Goal: Information Seeking & Learning: Learn about a topic

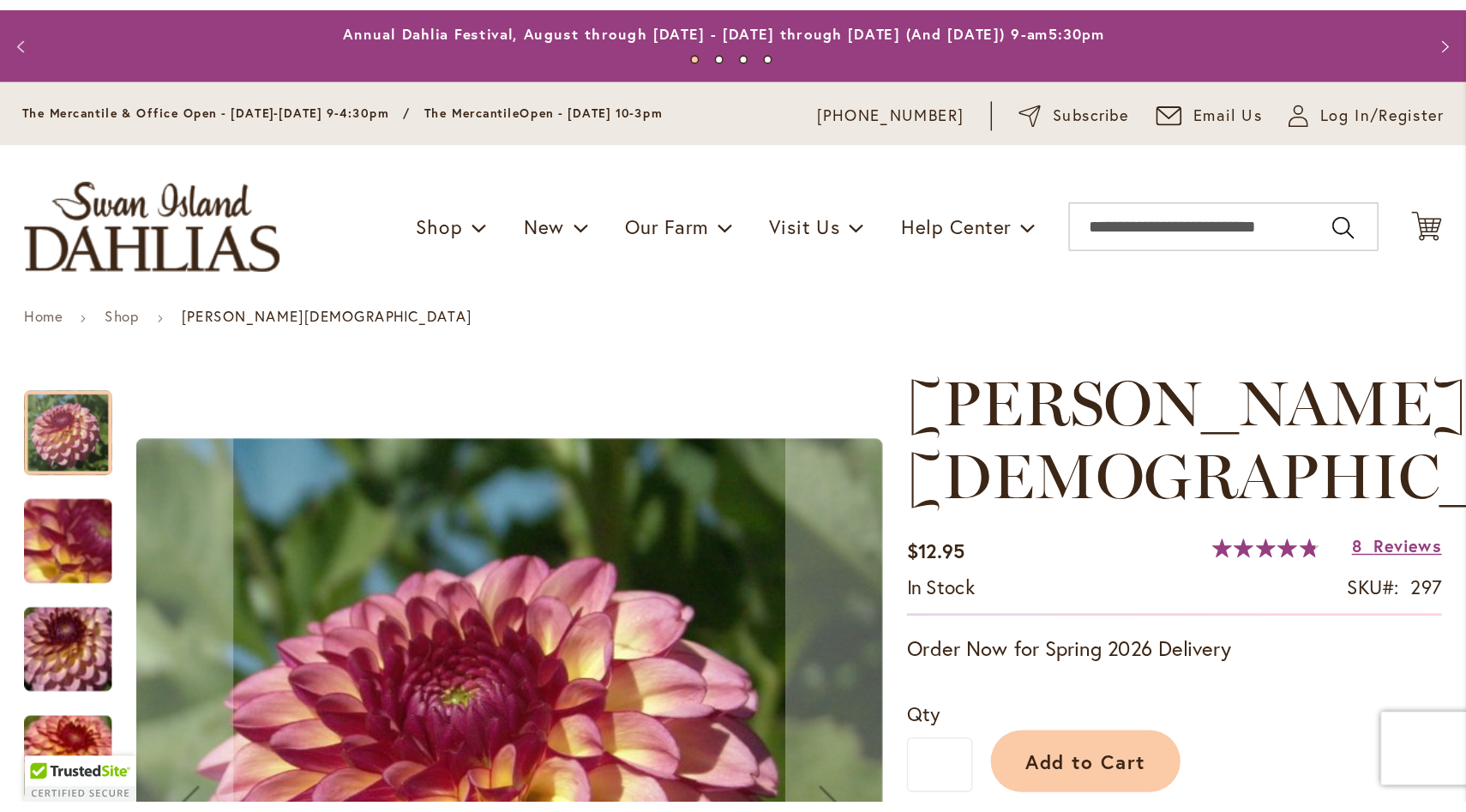
scroll to position [187, 0]
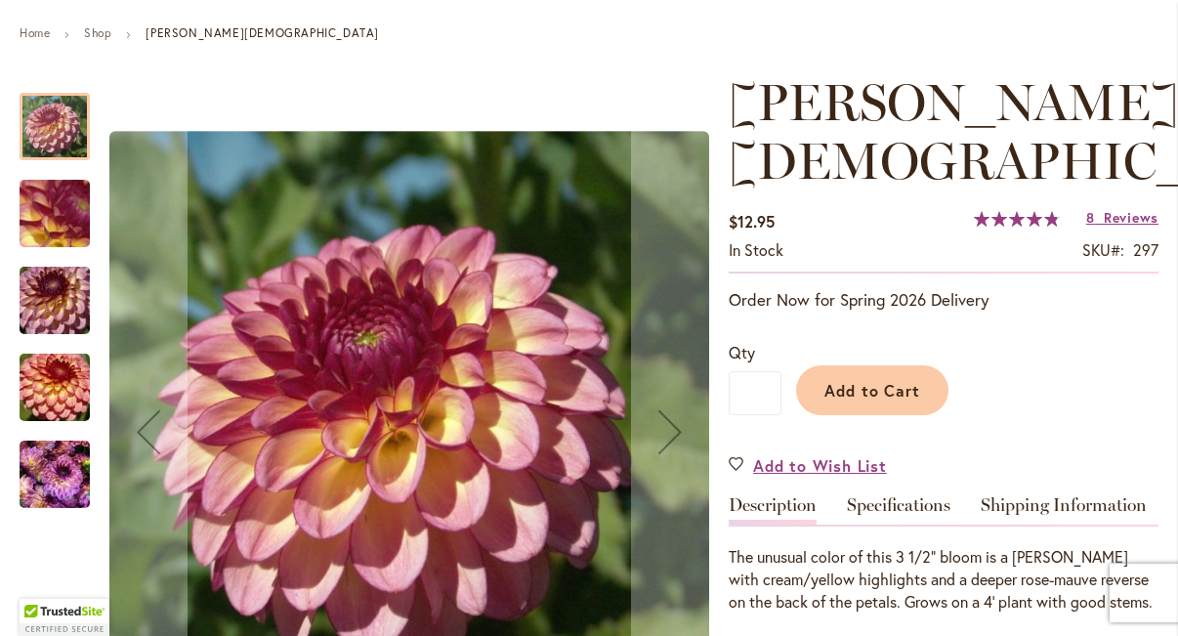
click at [62, 282] on img "Foxy Lady" at bounding box center [54, 301] width 141 height 94
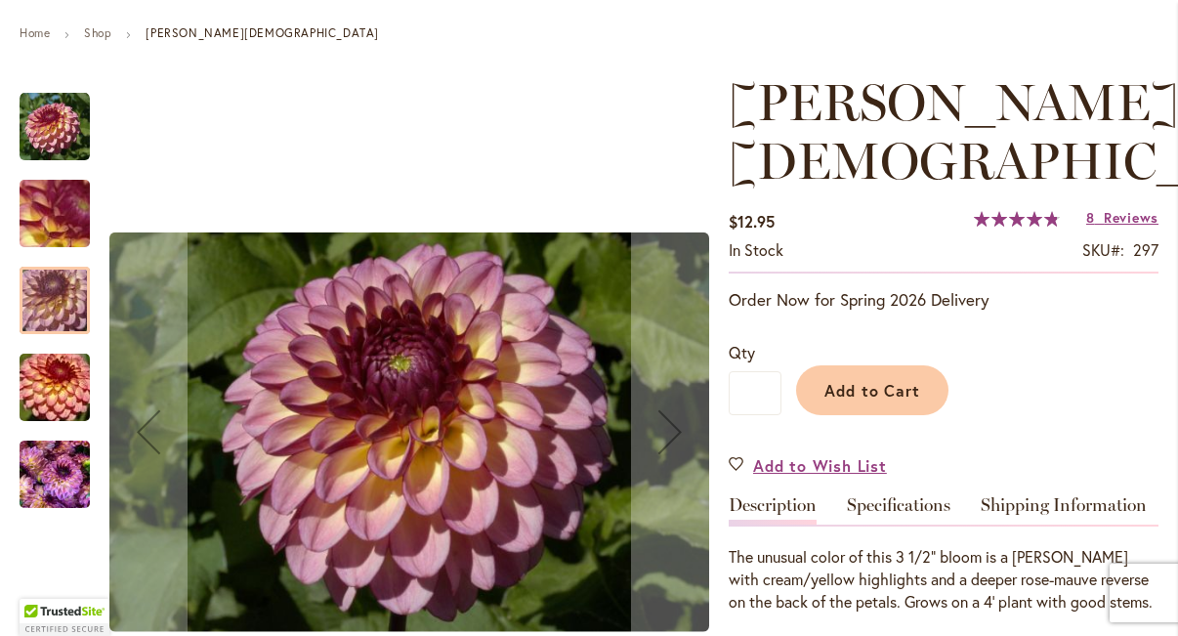
click at [51, 378] on img "Foxy Lady" at bounding box center [54, 388] width 141 height 94
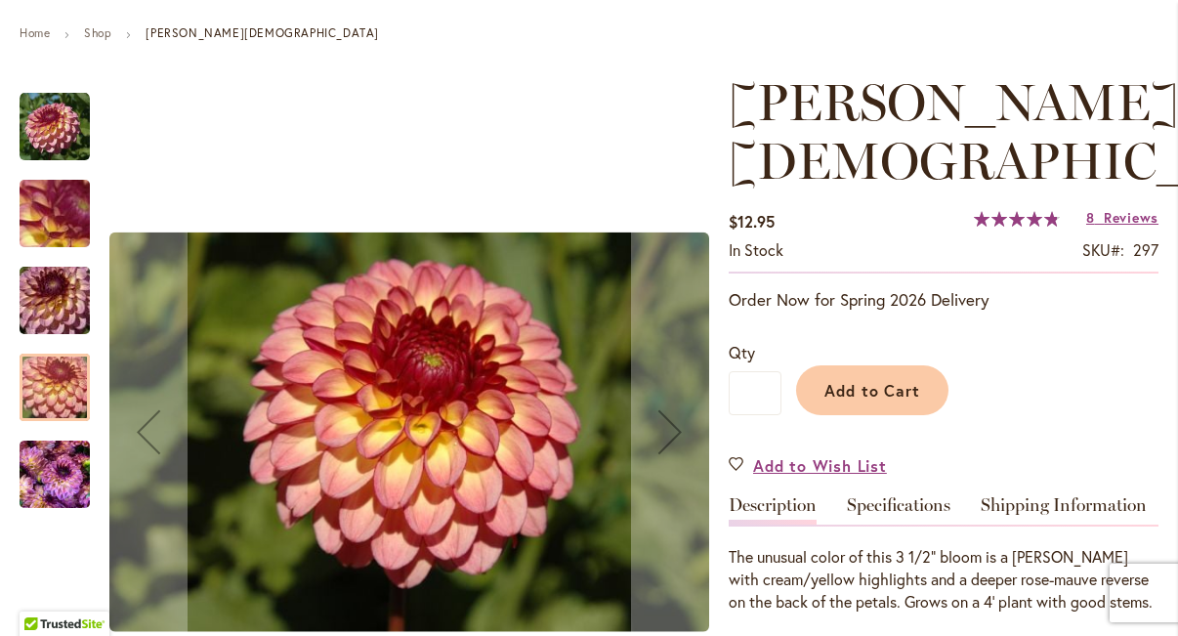
click at [43, 466] on img "Foxy Lady" at bounding box center [55, 475] width 70 height 94
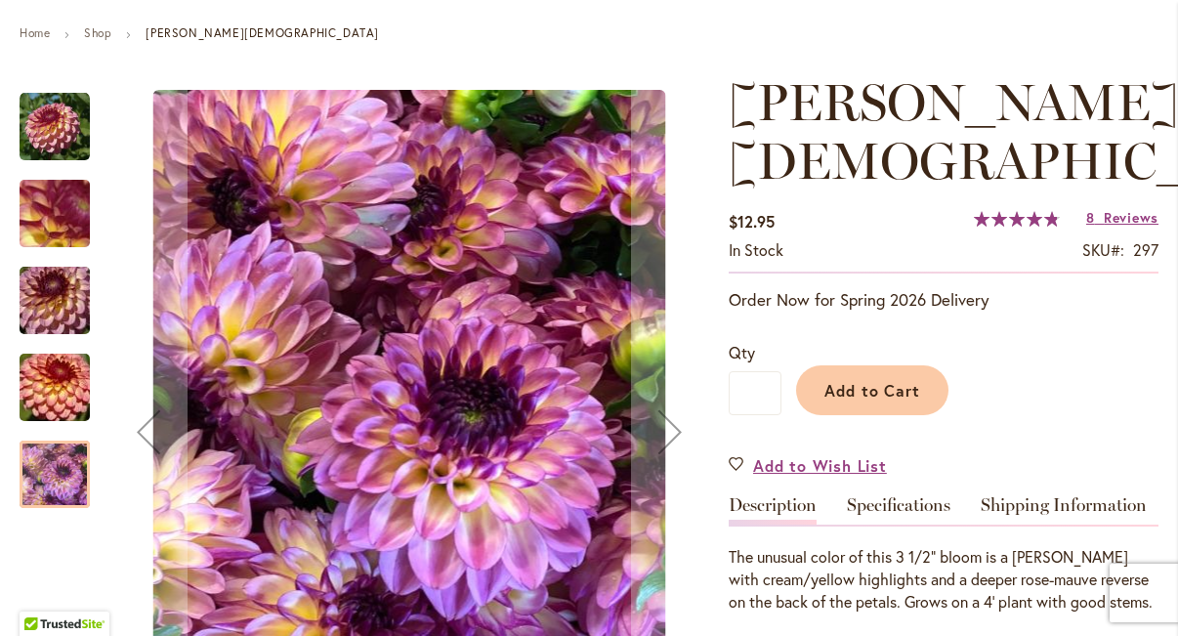
click at [53, 136] on img "Foxy Lady" at bounding box center [55, 127] width 70 height 70
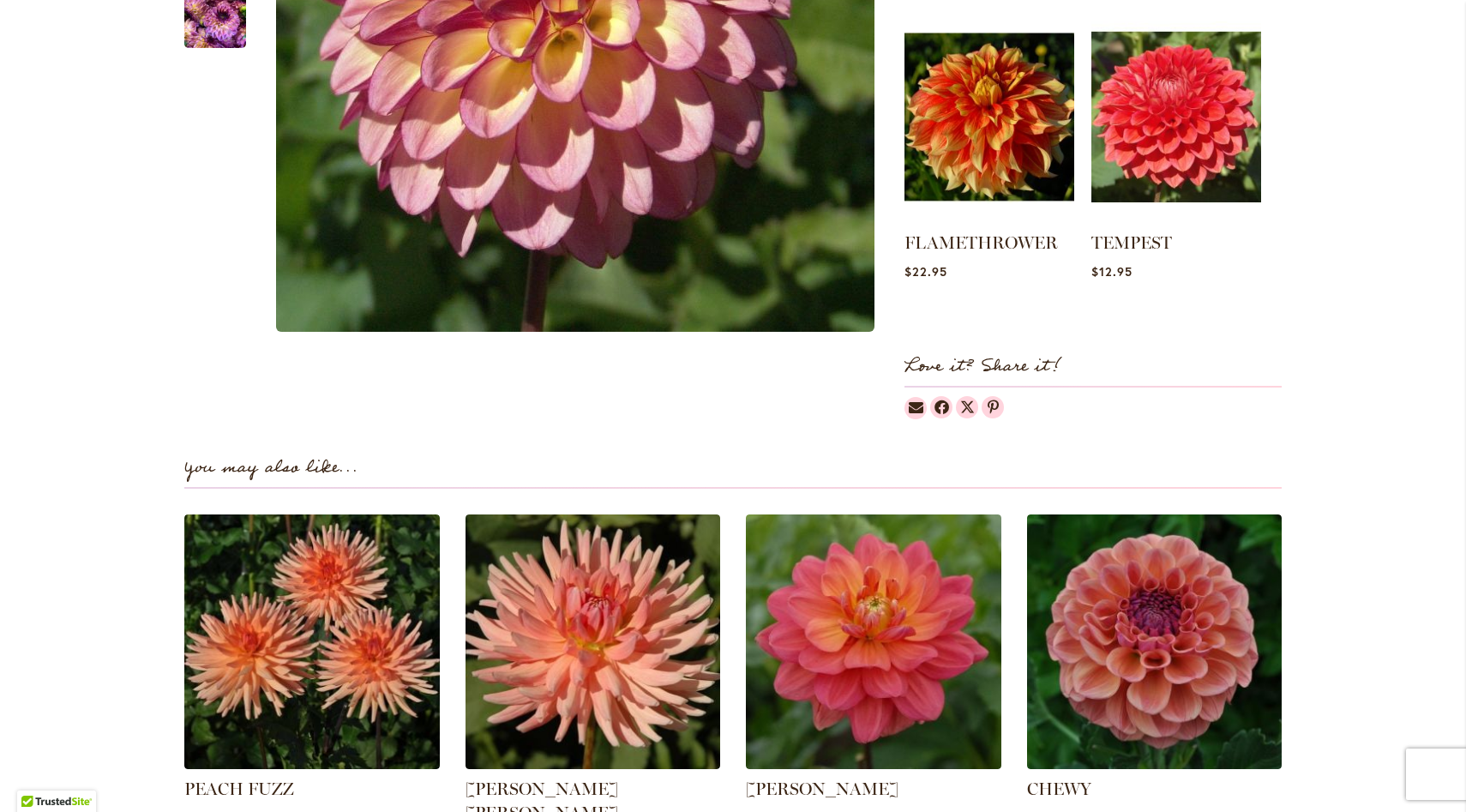
scroll to position [1173, 0]
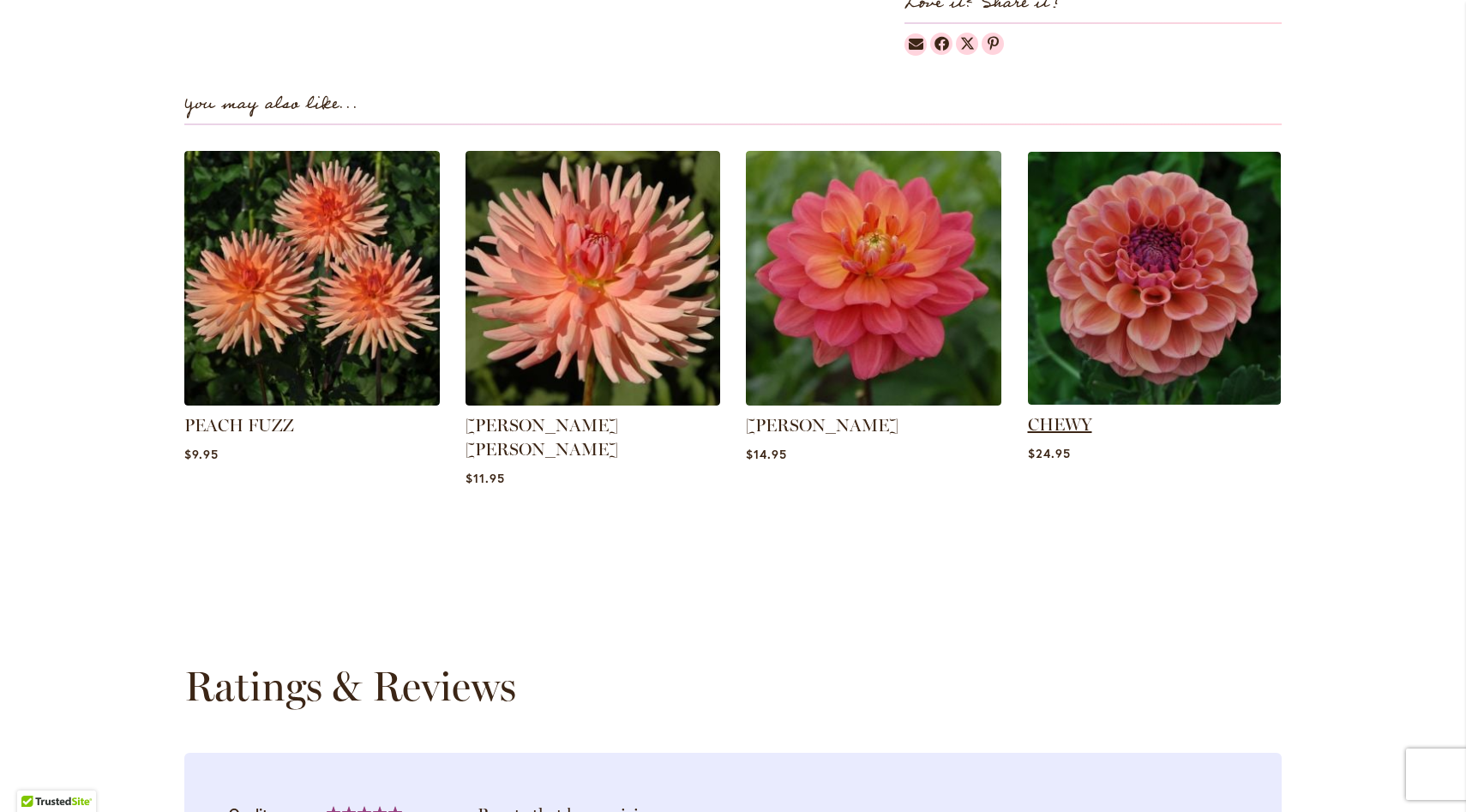
click at [1033, 414] on link "CHEWY" at bounding box center [1060, 424] width 64 height 20
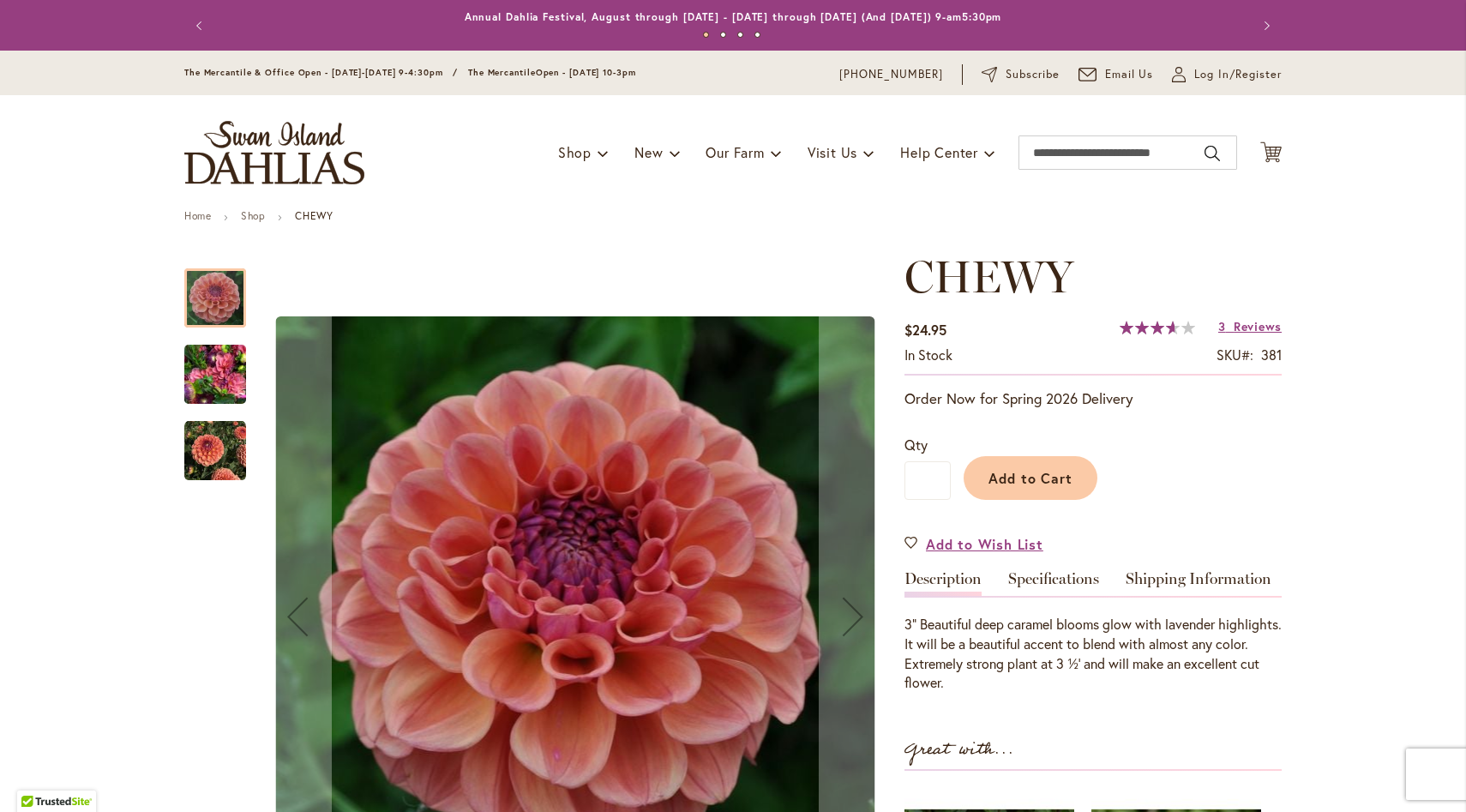
click at [210, 384] on img "CHEWY" at bounding box center [215, 375] width 61 height 83
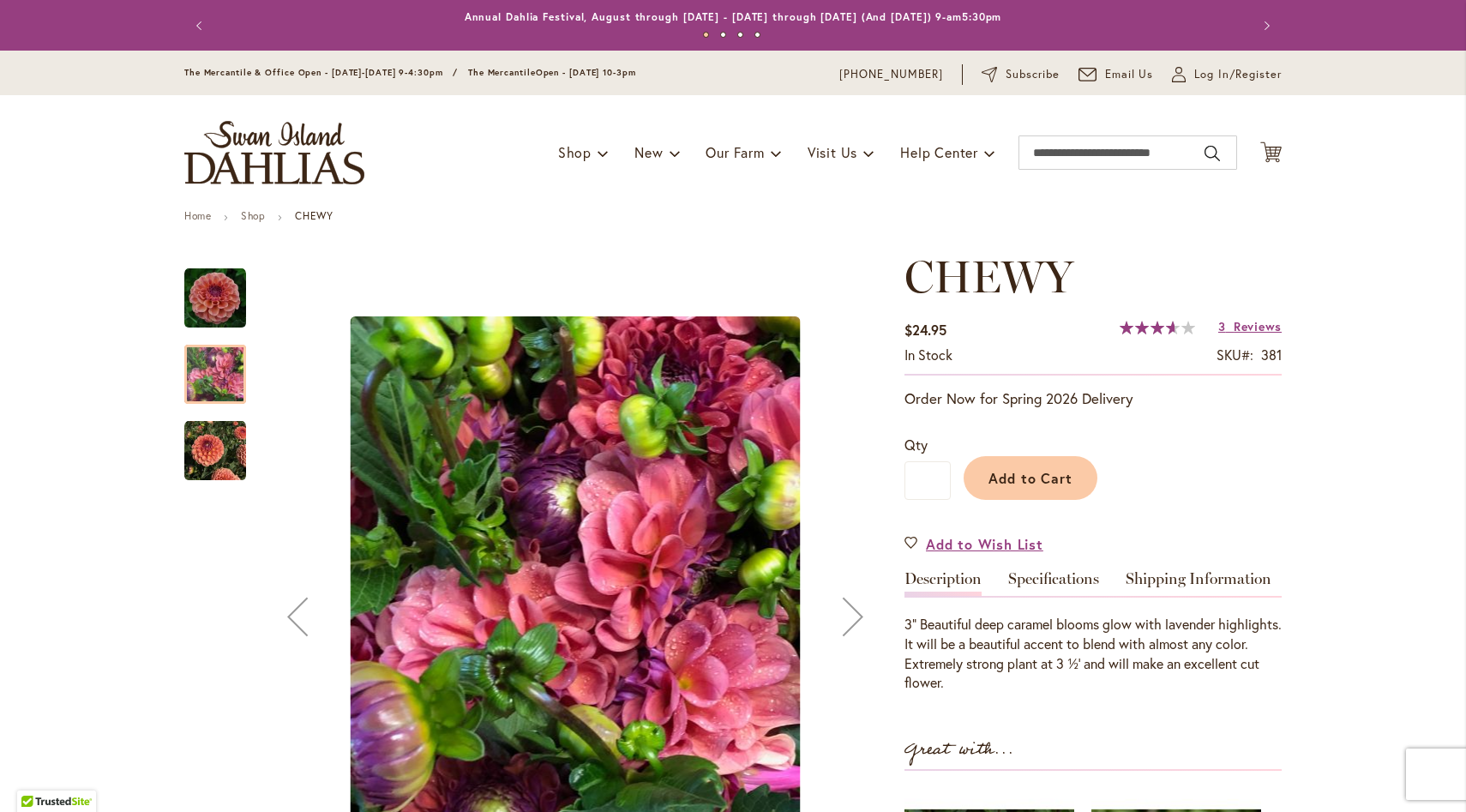
click at [203, 455] on img "CHEWY" at bounding box center [215, 450] width 61 height 61
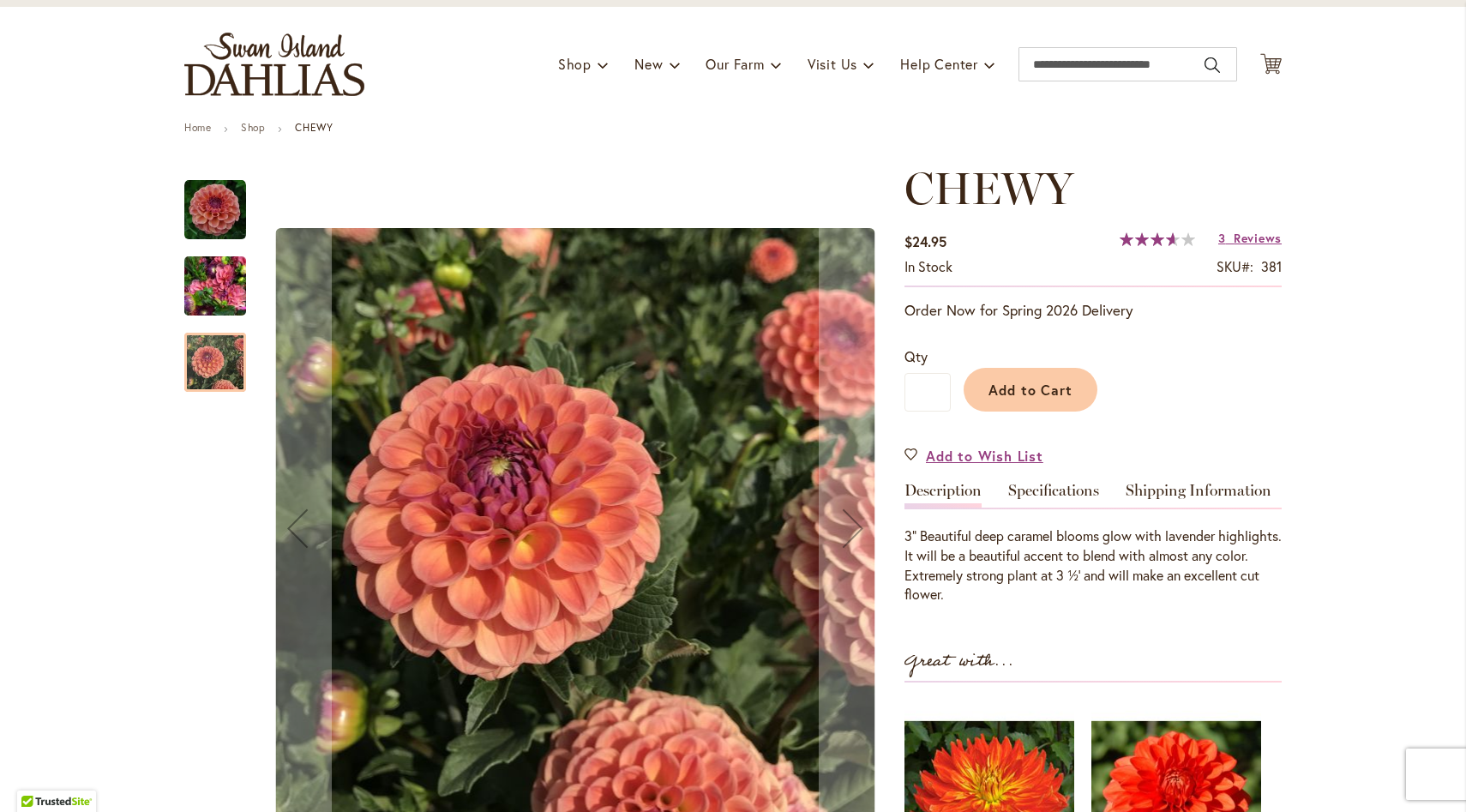
scroll to position [21, 0]
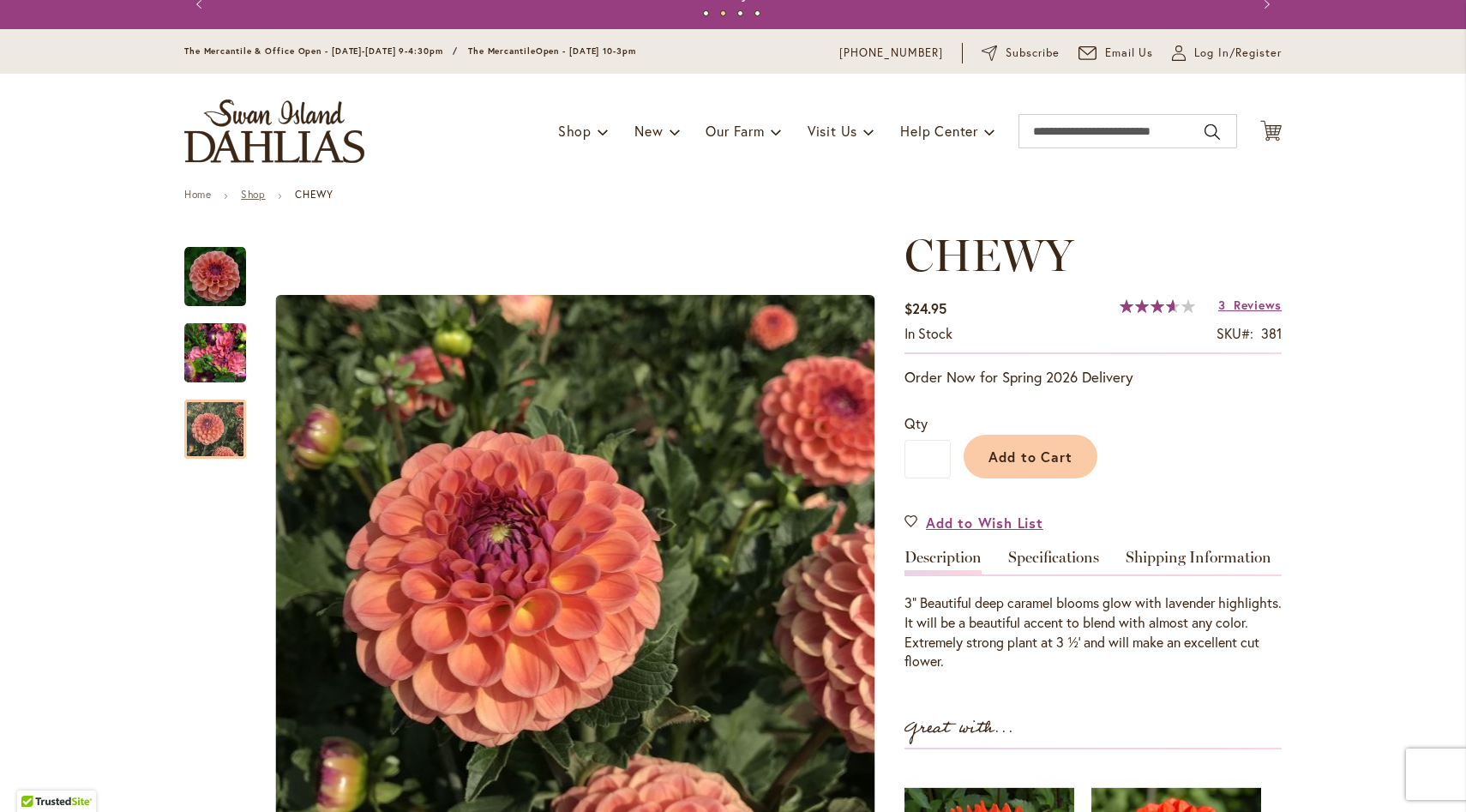
click at [251, 198] on link "Shop" at bounding box center [252, 194] width 24 height 13
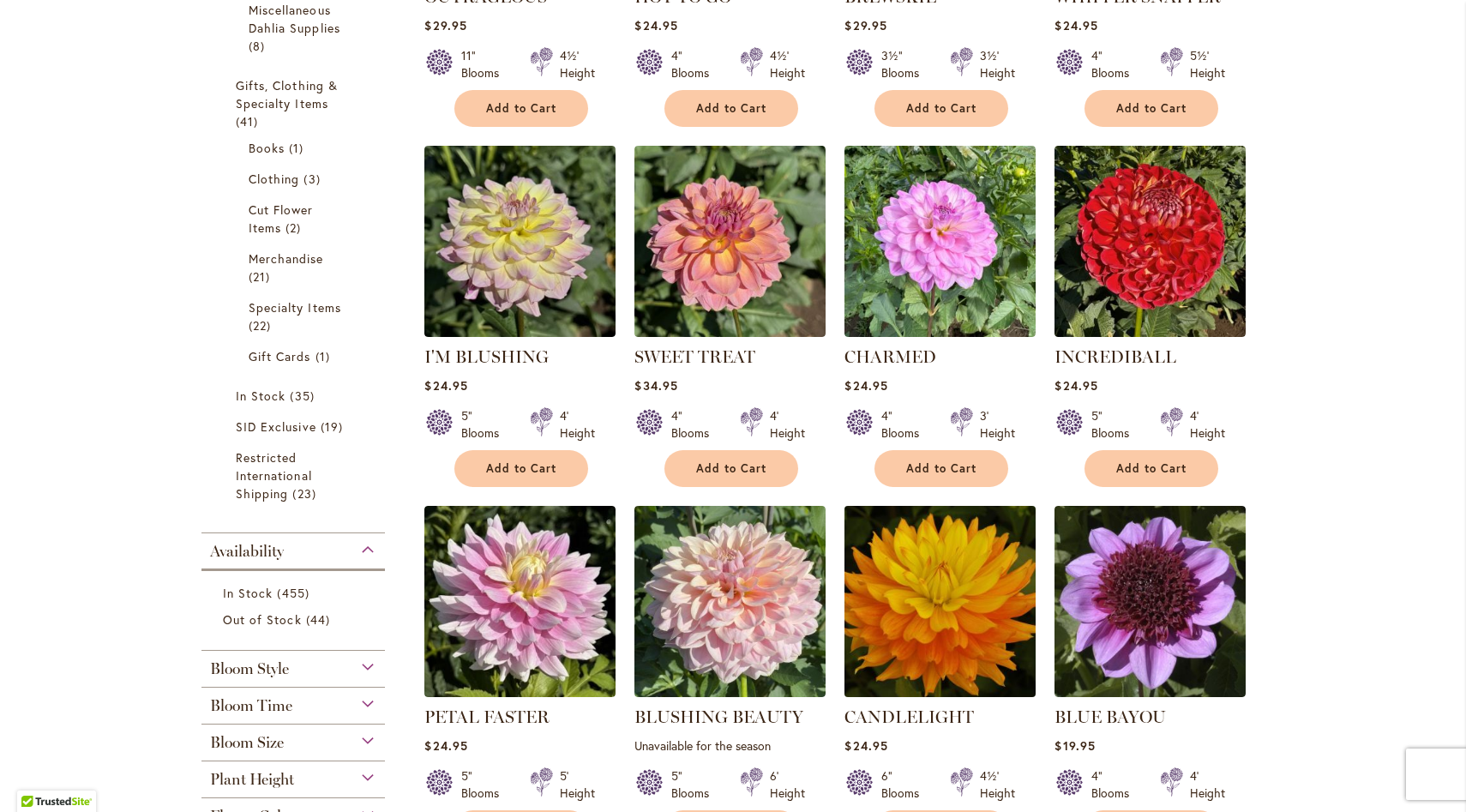
scroll to position [1113, 0]
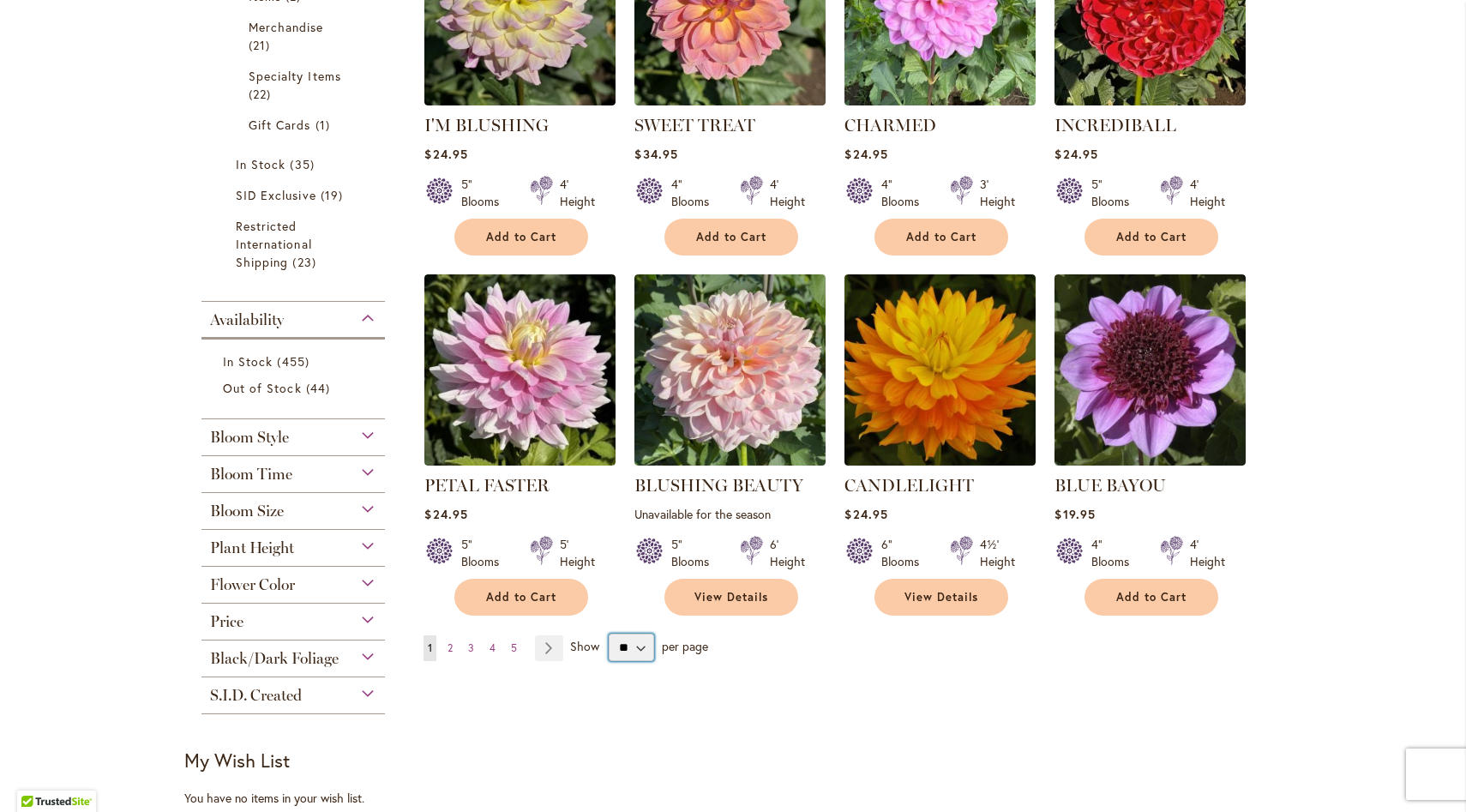
click at [636, 649] on select "** ** ** **" at bounding box center [631, 647] width 46 height 27
select select "**"
click at [608, 634] on select "** ** ** **" at bounding box center [631, 647] width 46 height 27
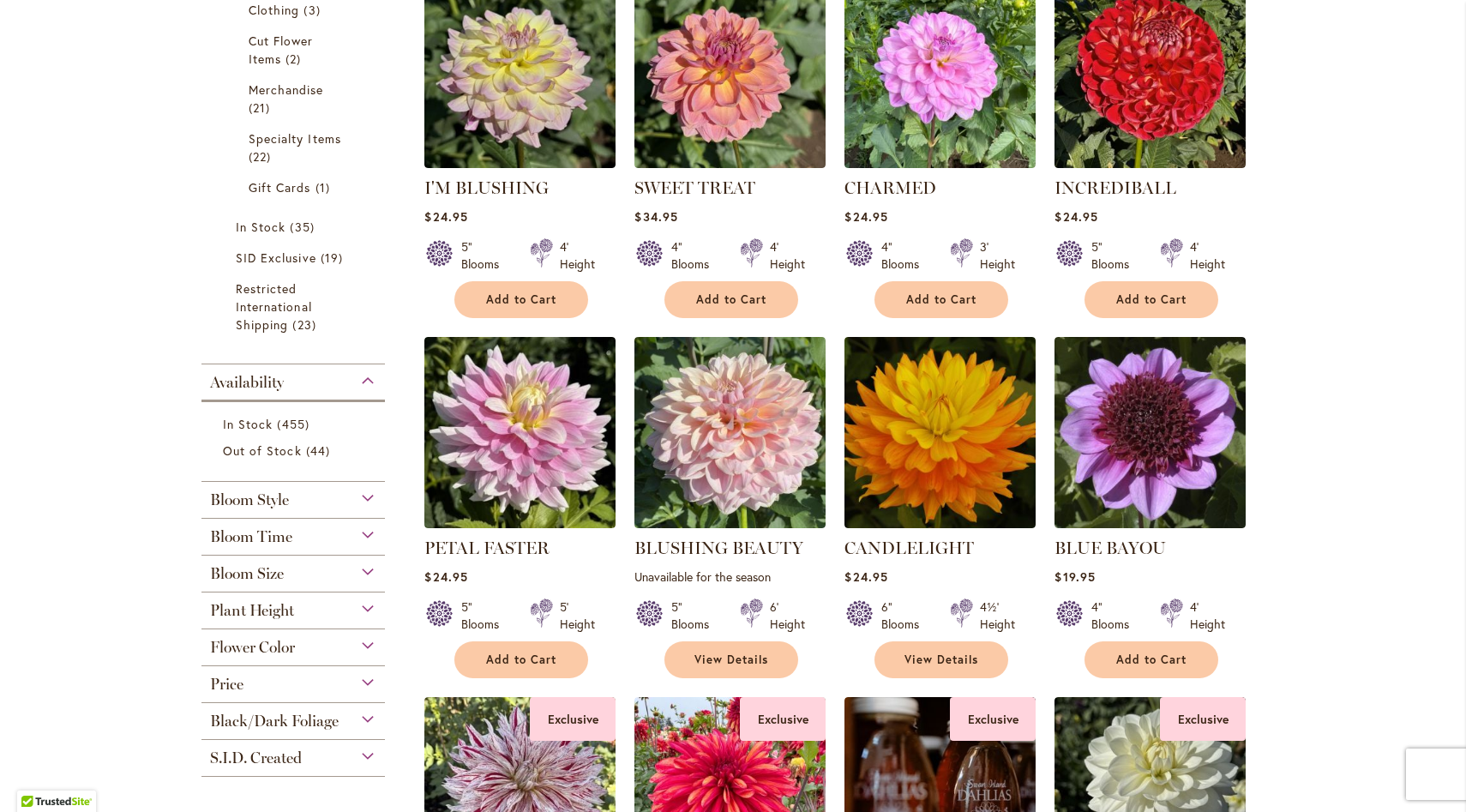
scroll to position [1184, 0]
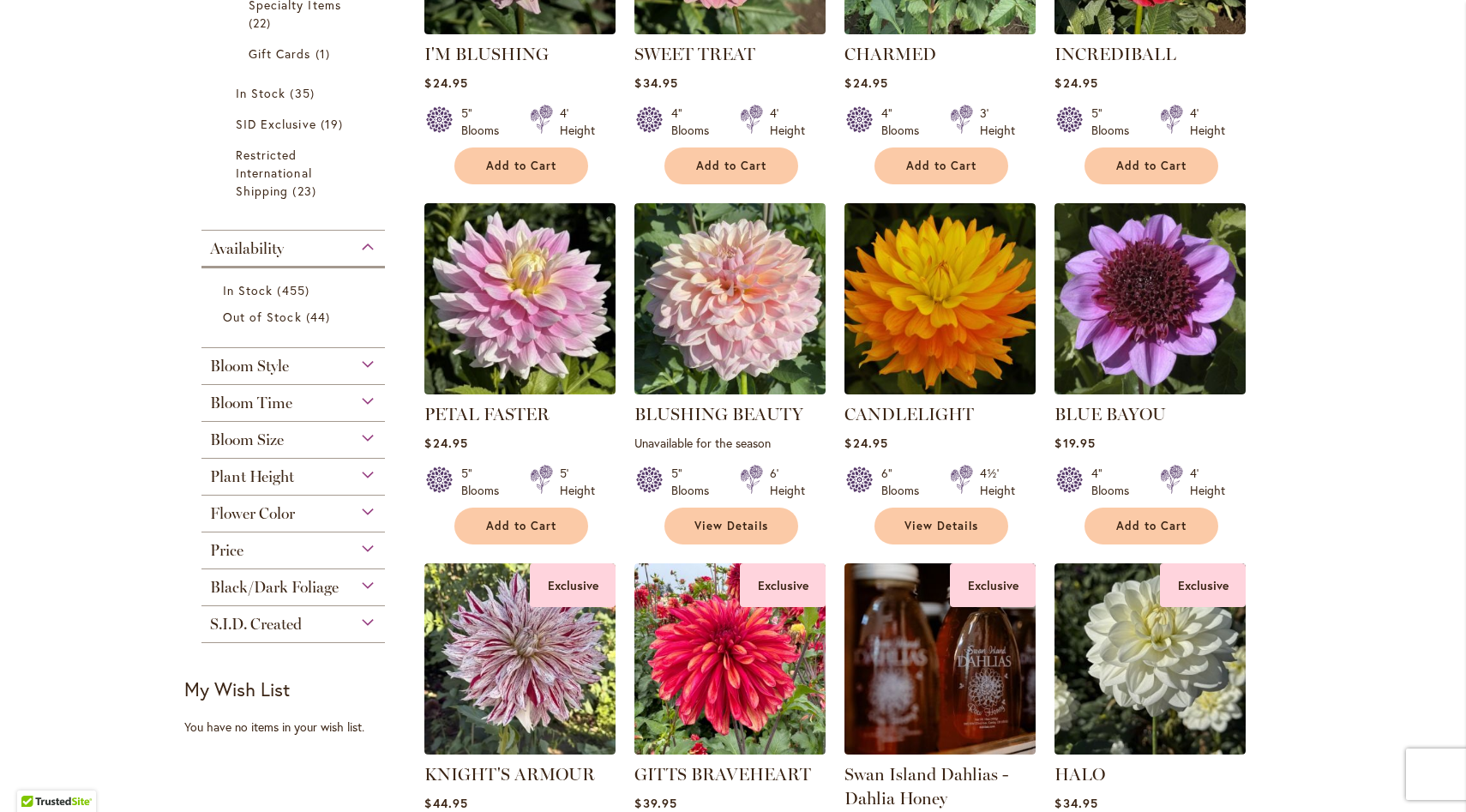
click at [362, 510] on div "Flower Color" at bounding box center [292, 508] width 183 height 27
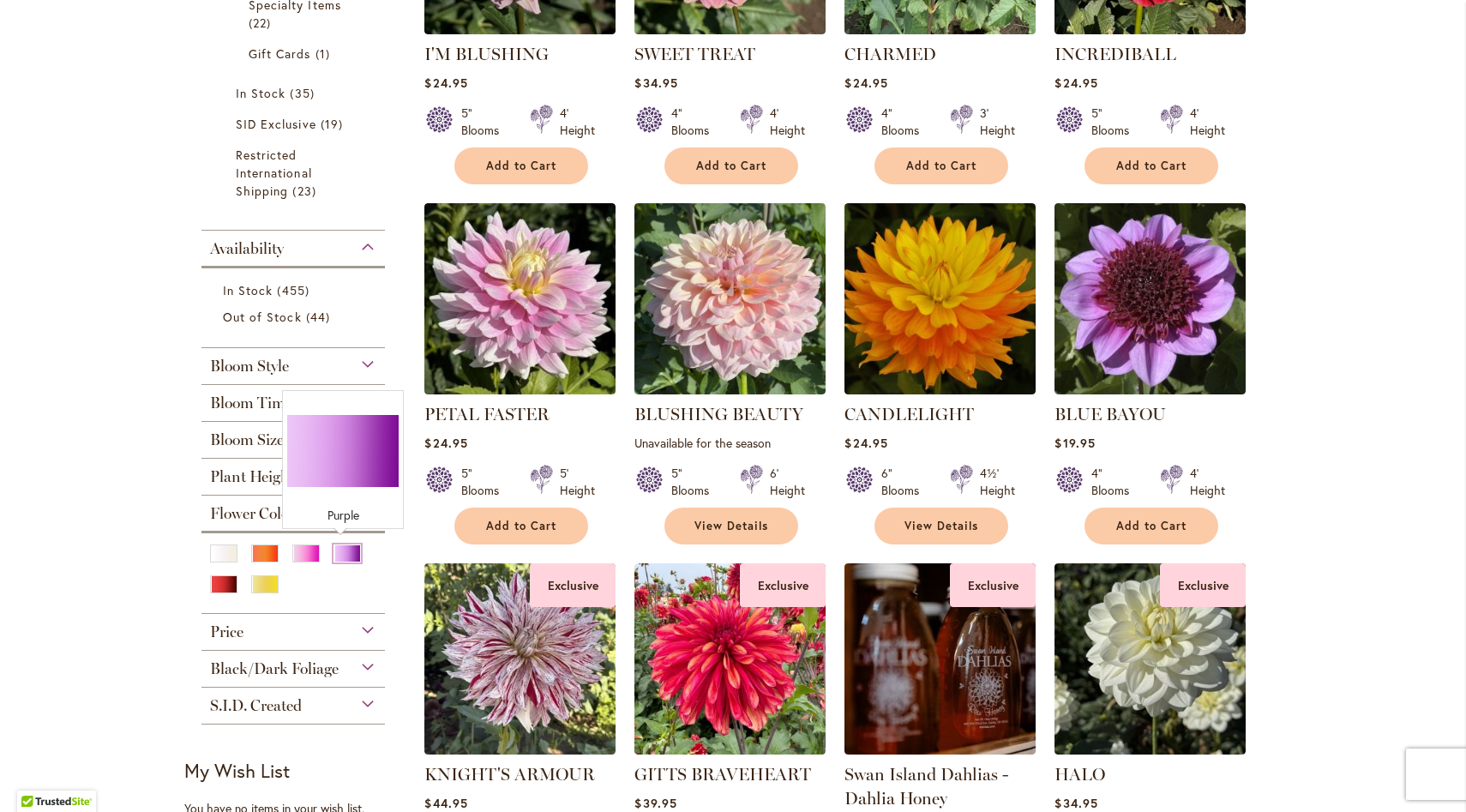
click at [346, 553] on div "Purple" at bounding box center [347, 553] width 27 height 18
click at [341, 552] on div "Purple" at bounding box center [347, 553] width 27 height 18
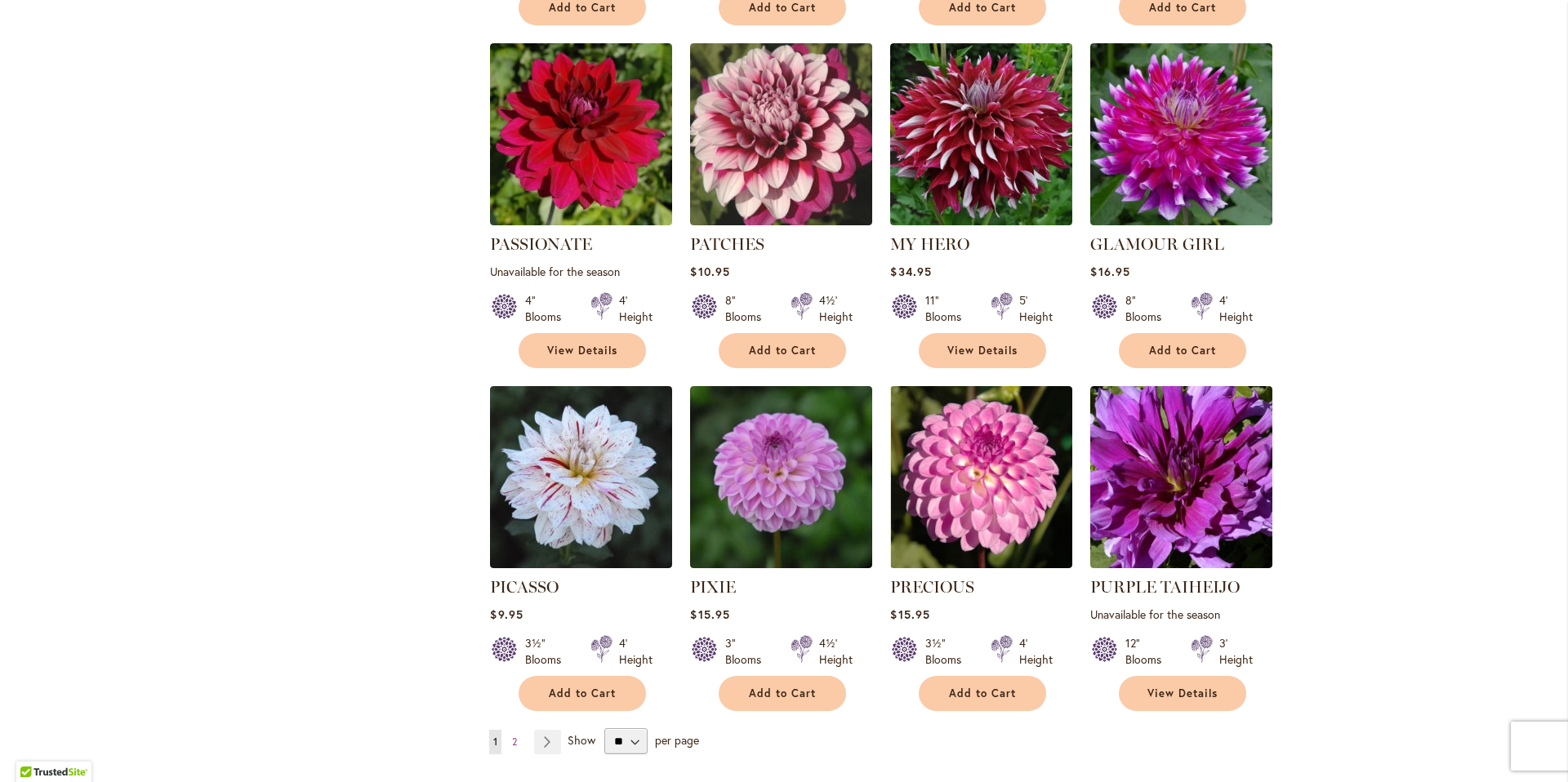
scroll to position [5299, 0]
